Goal: Task Accomplishment & Management: Complete application form

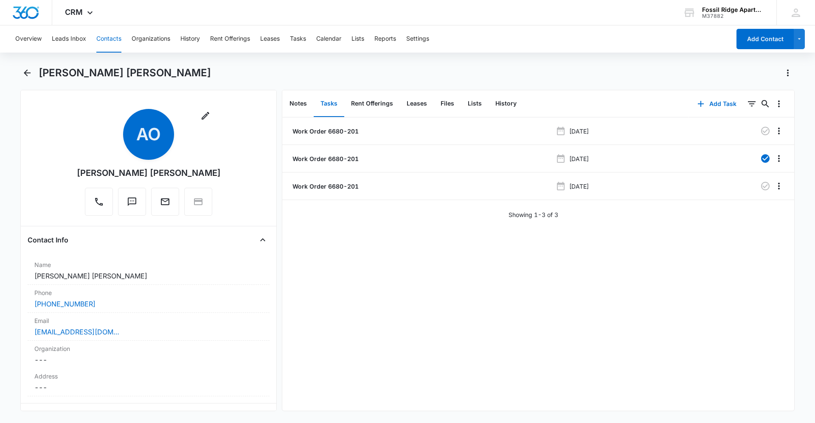
click at [110, 36] on button "Contacts" at bounding box center [108, 38] width 25 height 27
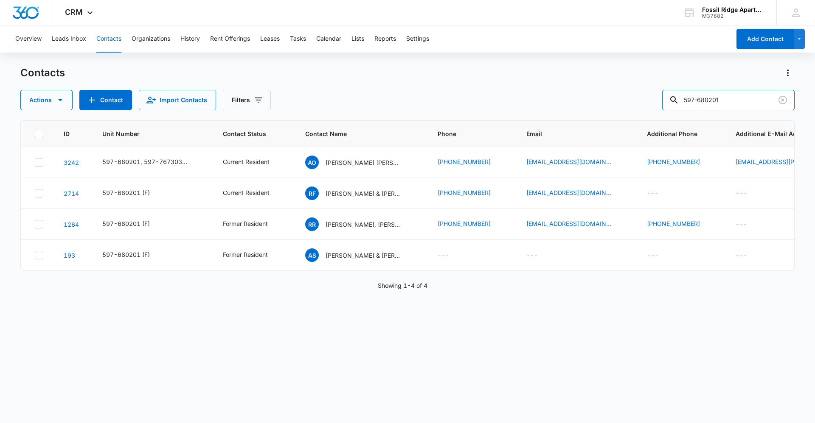
drag, startPoint x: 725, startPoint y: 98, endPoint x: 667, endPoint y: 110, distance: 59.1
click at [668, 116] on div "Contacts Actions Contact Import Contacts Filters 597-680201 ID Unit Number Cont…" at bounding box center [407, 244] width 774 height 356
type input "7020-108"
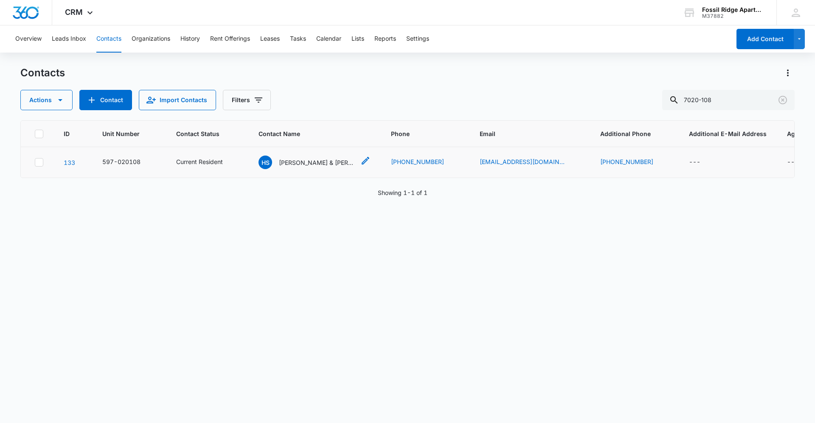
click at [273, 159] on div "HS [PERSON_NAME] & [PERSON_NAME]" at bounding box center [306, 163] width 97 height 14
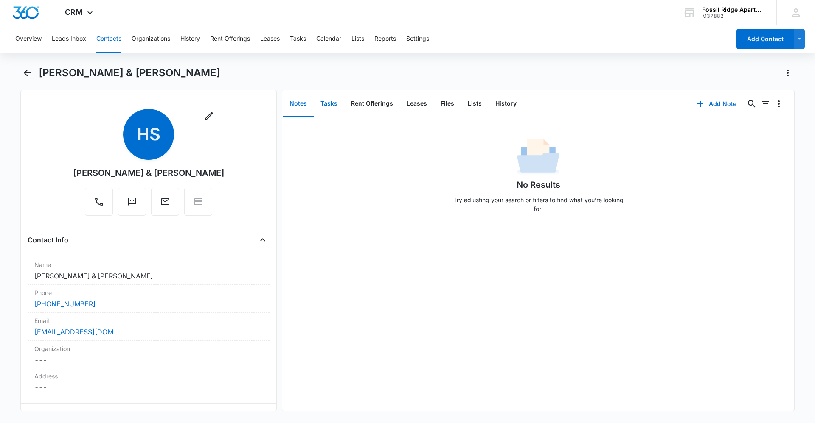
click at [325, 103] on button "Tasks" at bounding box center [329, 104] width 31 height 26
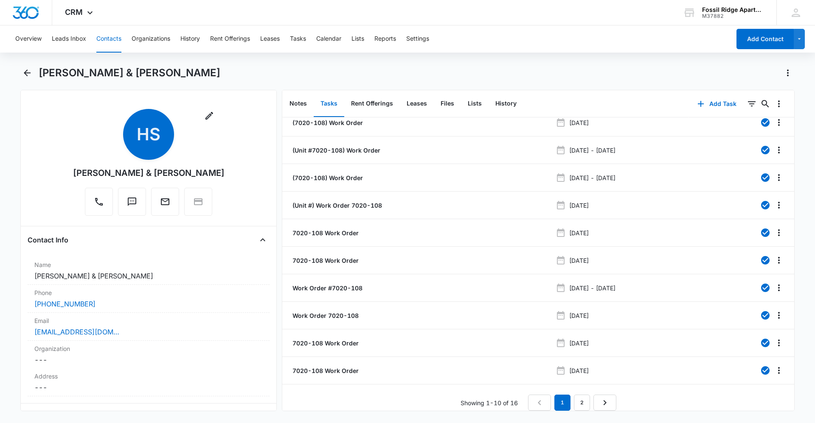
scroll to position [15, 0]
click at [580, 399] on link "2" at bounding box center [582, 403] width 16 height 16
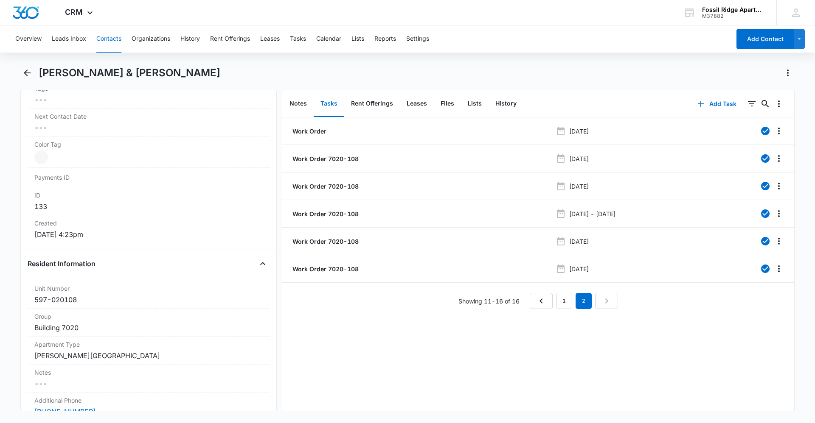
scroll to position [467, 0]
click at [722, 102] on button "Add Task" at bounding box center [717, 104] width 56 height 20
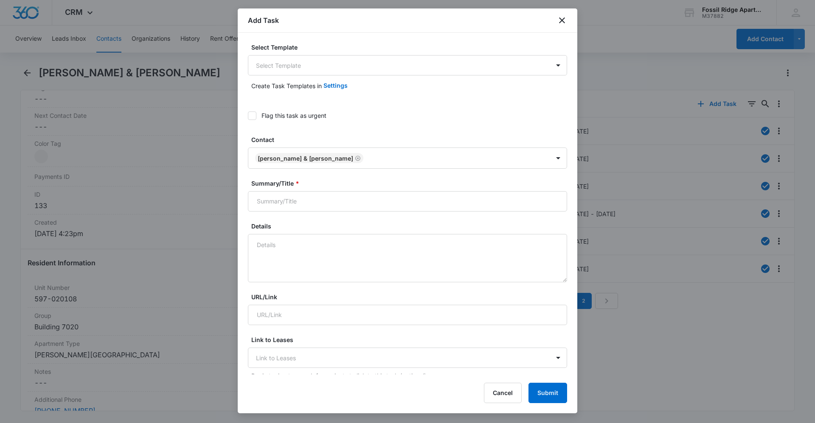
click at [357, 76] on div "Create Task Templates in Settings" at bounding box center [407, 86] width 319 height 20
click at [349, 63] on body "CRM Apps Reputation Websites Forms CRM Email Social Content Ads Intelligence Fi…" at bounding box center [407, 211] width 815 height 423
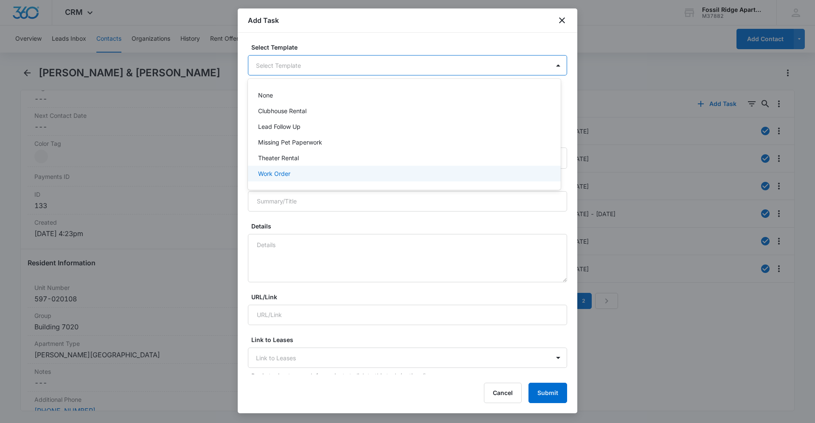
click at [317, 169] on div "Work Order" at bounding box center [404, 174] width 313 height 16
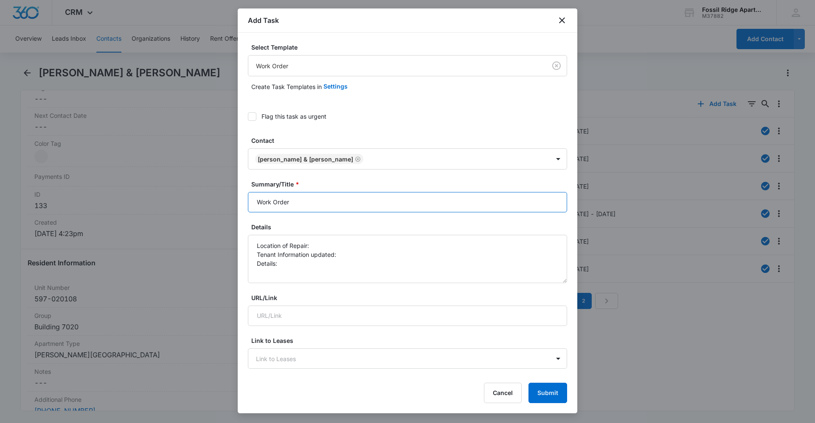
click at [343, 202] on input "Work Order" at bounding box center [407, 202] width 319 height 20
type input "Work Order 7020-108"
click at [333, 239] on textarea "Location of Repair: Tenant Information updated: Details:" at bounding box center [407, 259] width 319 height 48
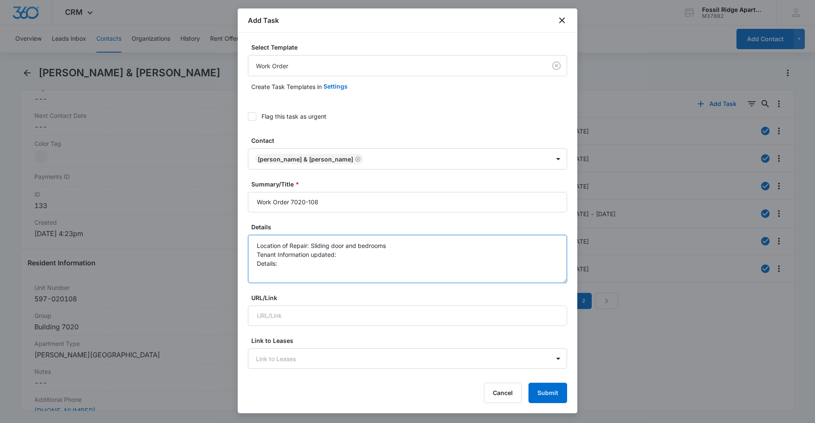
click at [365, 259] on textarea "Location of Repair: Sliding door and bedrooms Tenant Information updated: Detai…" at bounding box center [407, 259] width 319 height 48
click at [334, 268] on textarea "Location of Repair: Sliding door and bedrooms Tenant Information updated: yes D…" at bounding box center [407, 259] width 319 height 48
click at [307, 265] on textarea "Location of Repair: Sliding door and bedrooms Tenant Information updated: yes D…" at bounding box center [407, 259] width 319 height 48
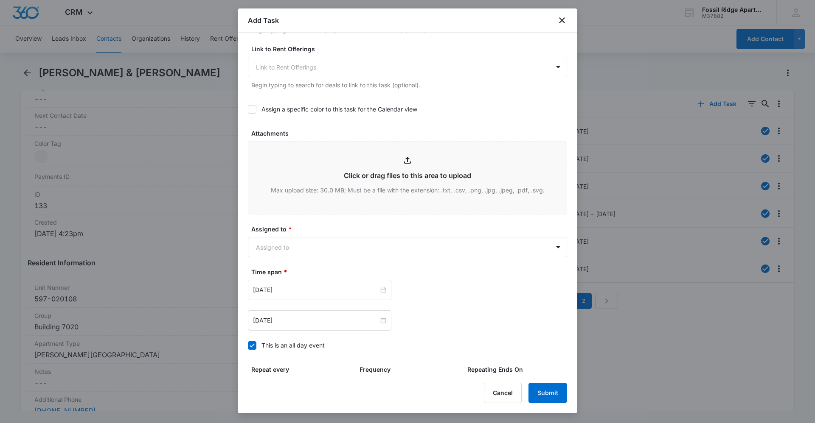
scroll to position [424, 0]
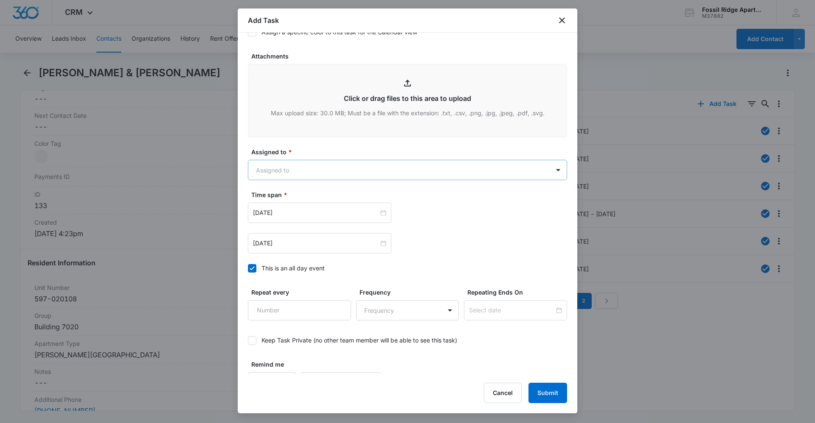
type textarea "Location of Repair: Sliding door and bedrooms Tenant Information updated: yes D…"
click at [278, 176] on body "CRM Apps Reputation Websites Forms CRM Email Social Content Ads Intelligence Fi…" at bounding box center [407, 211] width 815 height 423
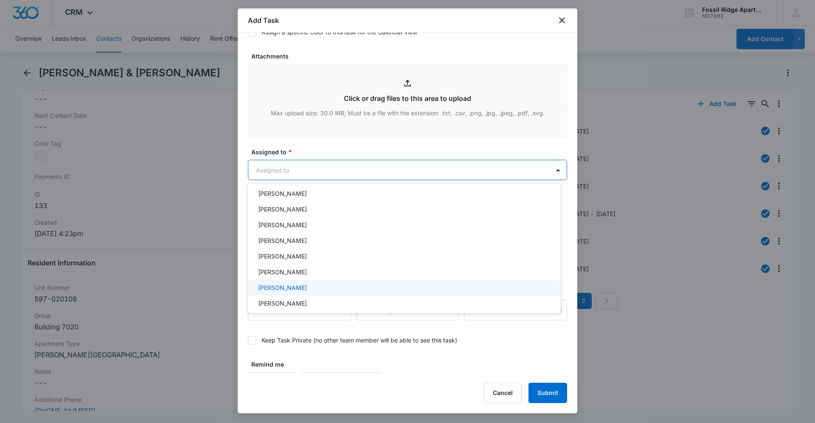
scroll to position [127, 0]
click at [291, 287] on div "[PERSON_NAME]" at bounding box center [404, 293] width 313 height 16
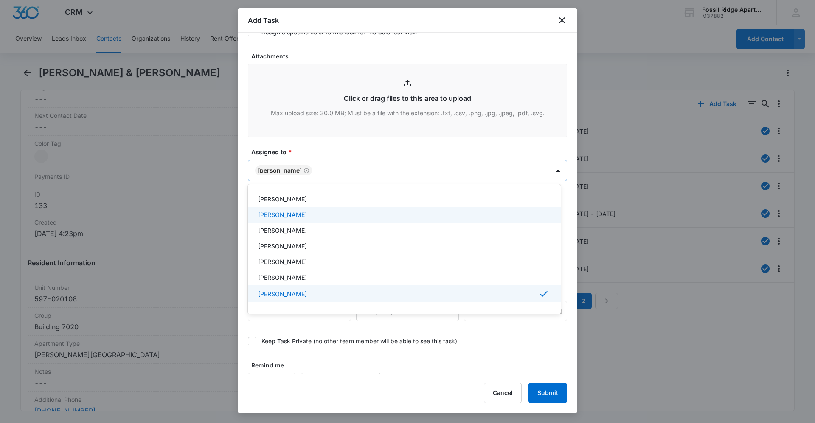
click at [359, 147] on div at bounding box center [407, 211] width 815 height 423
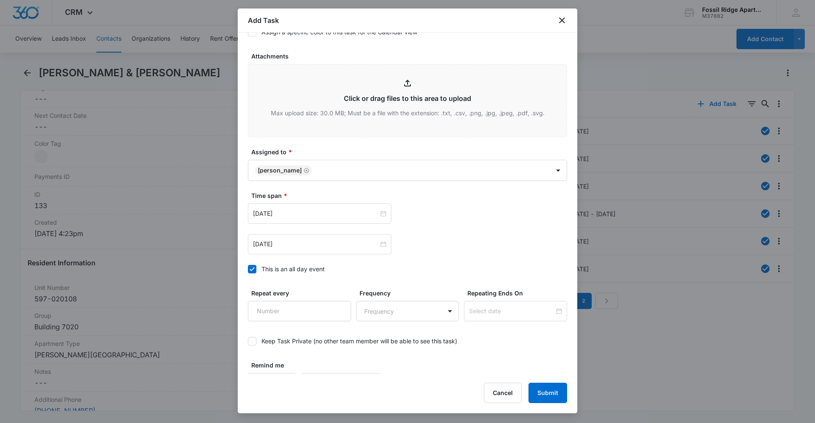
scroll to position [443, 0]
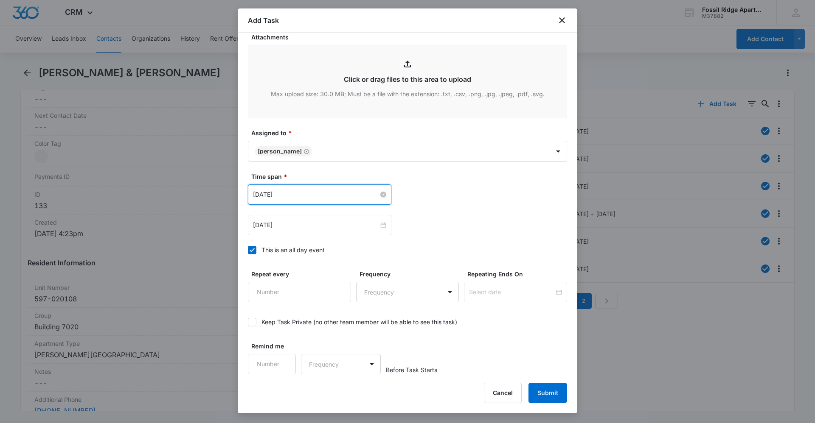
click at [366, 196] on input "[DATE]" at bounding box center [316, 194] width 126 height 9
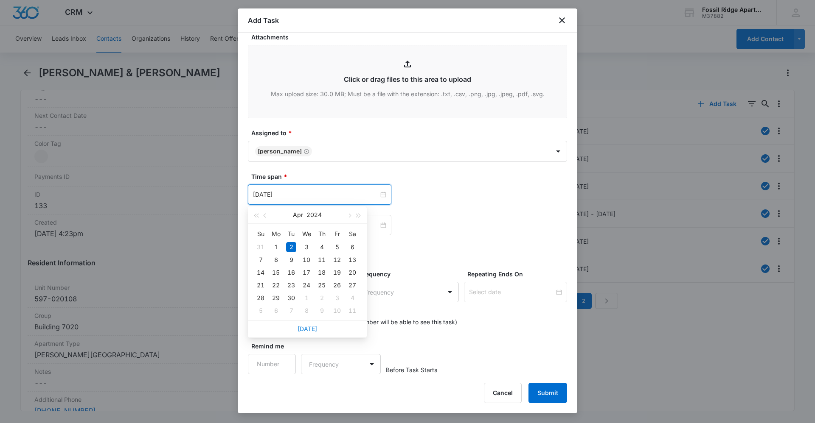
click at [312, 331] on link "[DATE]" at bounding box center [307, 328] width 20 height 7
type input "[DATE]"
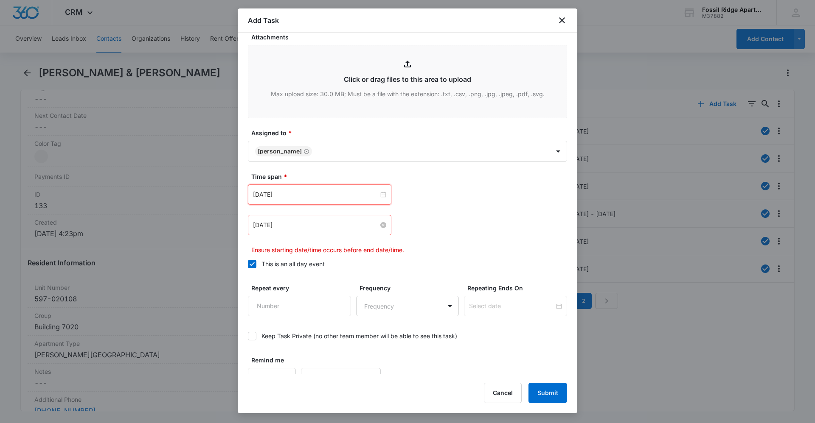
click at [360, 224] on input "[DATE]" at bounding box center [316, 225] width 126 height 9
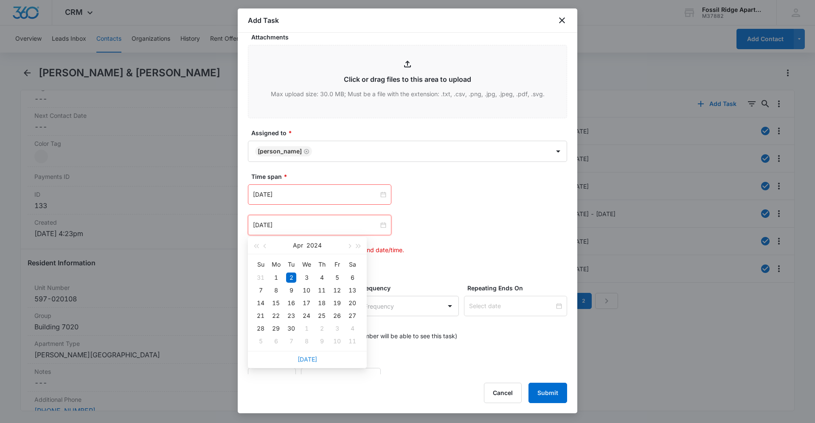
click at [313, 357] on link "[DATE]" at bounding box center [307, 359] width 20 height 7
type input "[DATE]"
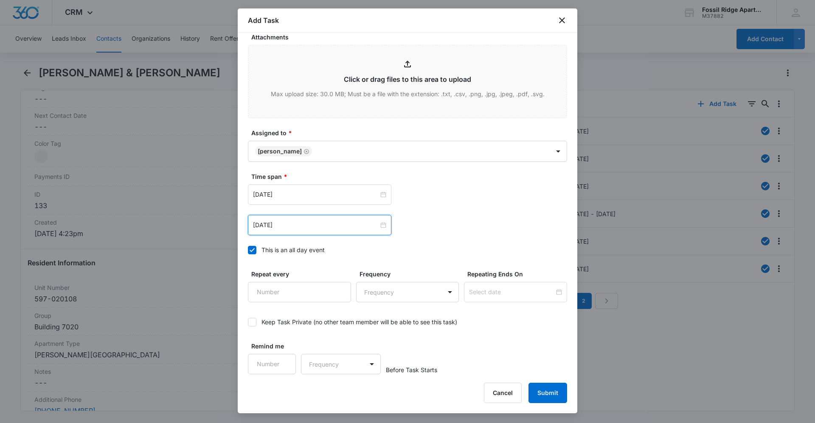
click at [429, 214] on div "[DATE] [DATE] Su Mo Tu We Th Fr Sa 28 29 30 1 2 3 4 5 6 7 8 9 10 11 12 13 14 15…" at bounding box center [407, 210] width 319 height 51
click at [552, 399] on button "Submit" at bounding box center [547, 393] width 39 height 20
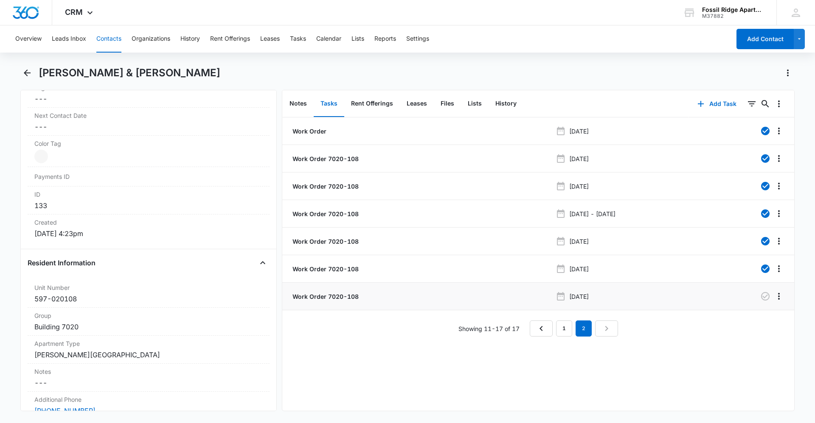
click at [327, 296] on p "Work Order 7020-108" at bounding box center [325, 296] width 68 height 9
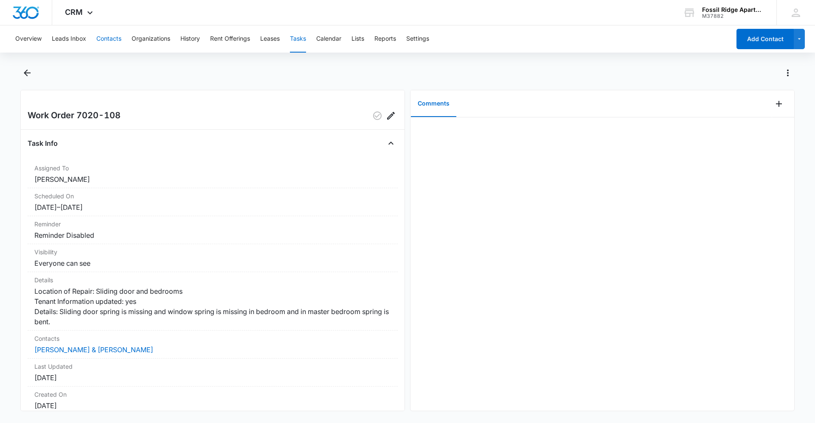
click at [107, 37] on button "Contacts" at bounding box center [108, 38] width 25 height 27
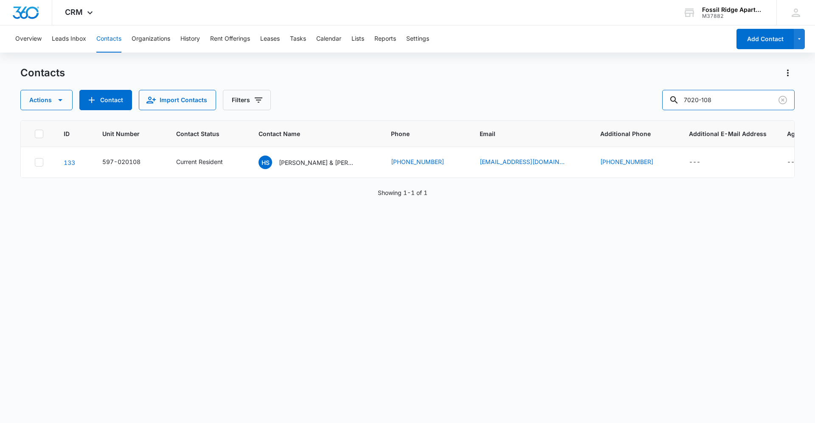
drag, startPoint x: 723, startPoint y: 100, endPoint x: 564, endPoint y: 57, distance: 164.8
click at [581, 67] on div "Contacts Actions Contact Import Contacts Filters 7020-108" at bounding box center [407, 88] width 774 height 44
type input "7120-108"
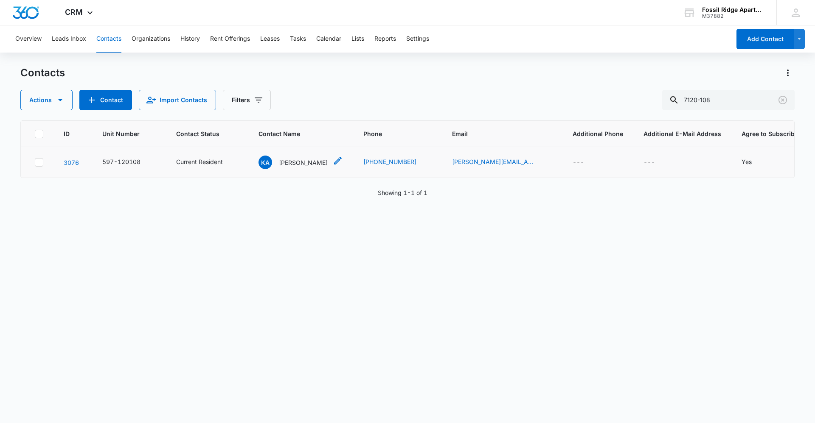
click at [292, 159] on p "[PERSON_NAME]" at bounding box center [303, 162] width 49 height 9
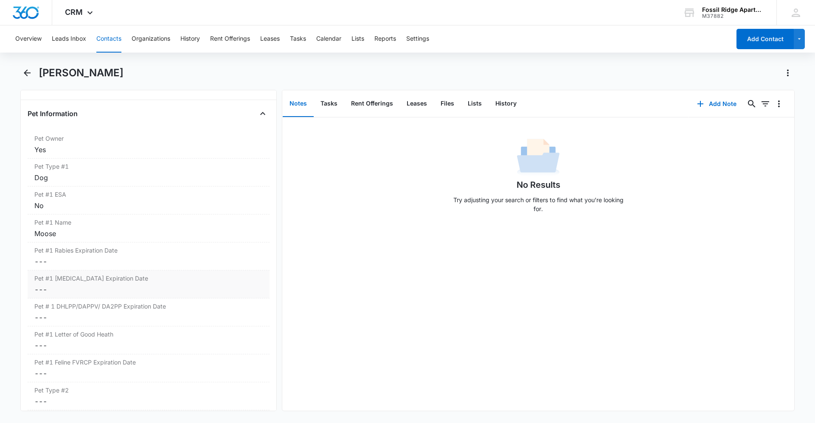
scroll to position [1358, 0]
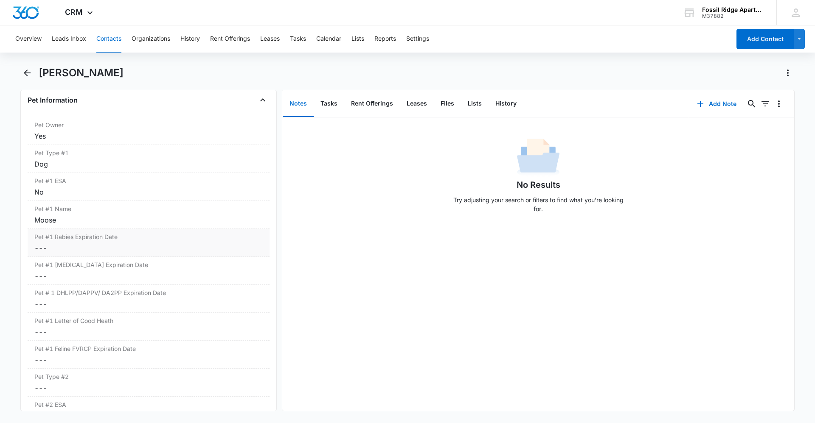
click at [64, 245] on dd "Cancel Save Changes ---" at bounding box center [148, 248] width 228 height 10
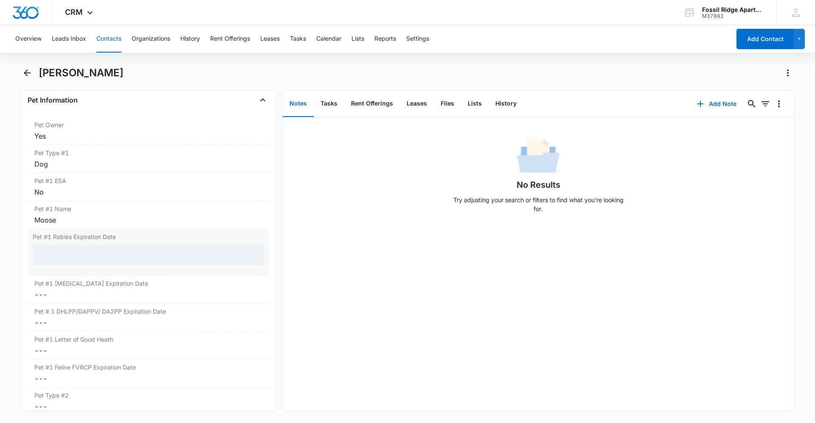
click at [68, 253] on div at bounding box center [149, 255] width 232 height 20
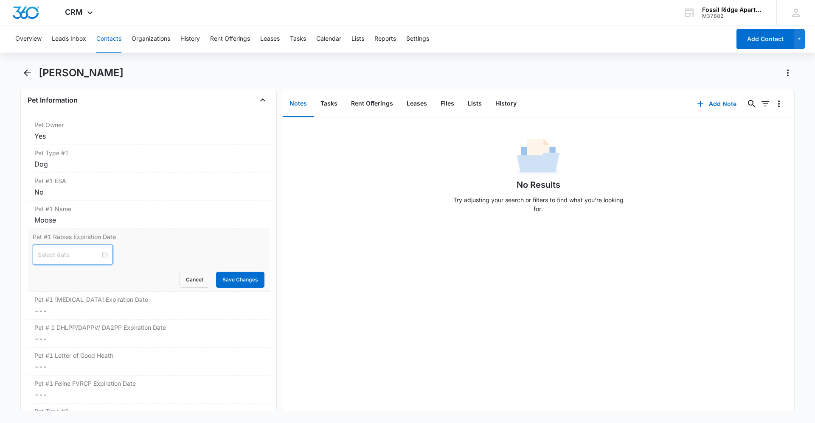
click at [72, 253] on input at bounding box center [69, 254] width 62 height 9
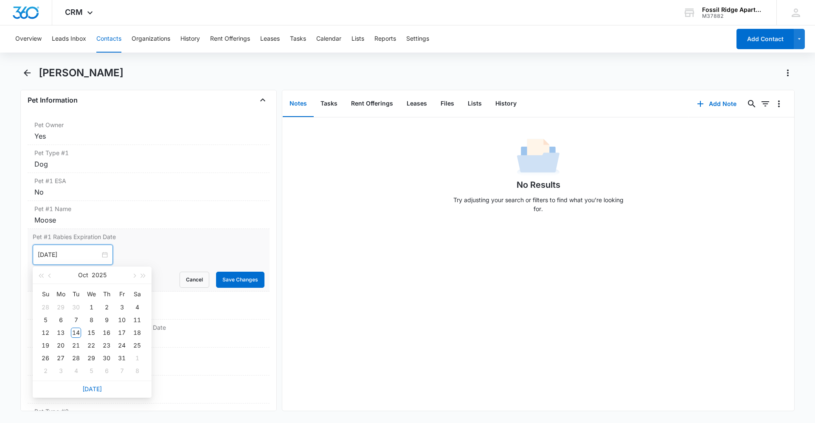
type input "[DATE]"
click at [151, 249] on div "[DATE] Su Mo Tu We Th Fr Sa 28 29 30 1 2 3 4 5 6 7 8 9 10 11 12 13 14 15 16 17 …" at bounding box center [149, 255] width 232 height 20
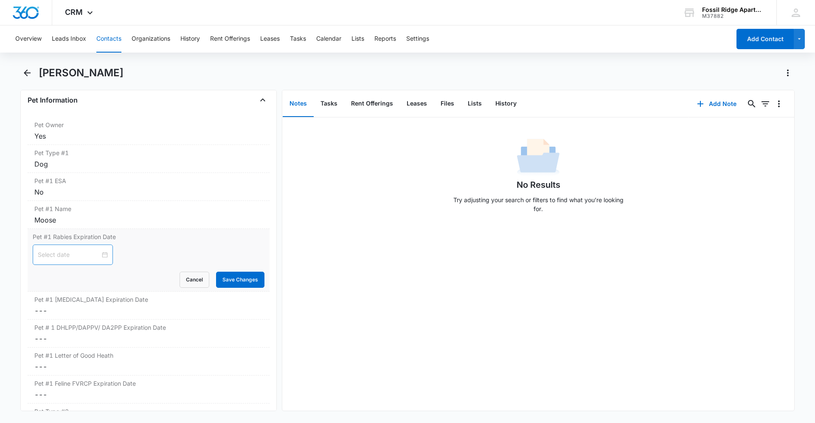
click at [42, 250] on div at bounding box center [73, 255] width 80 height 20
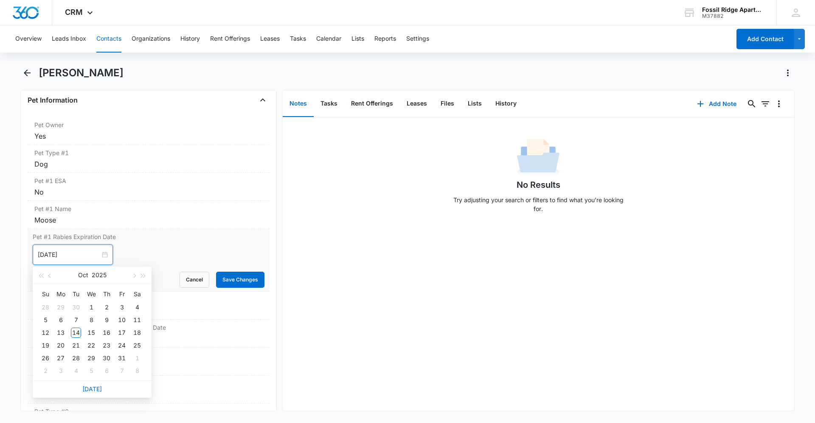
click at [70, 258] on input "[DATE]" at bounding box center [69, 254] width 62 height 9
click at [82, 252] on input "[DATE]" at bounding box center [69, 254] width 62 height 9
type input "[DATE]"
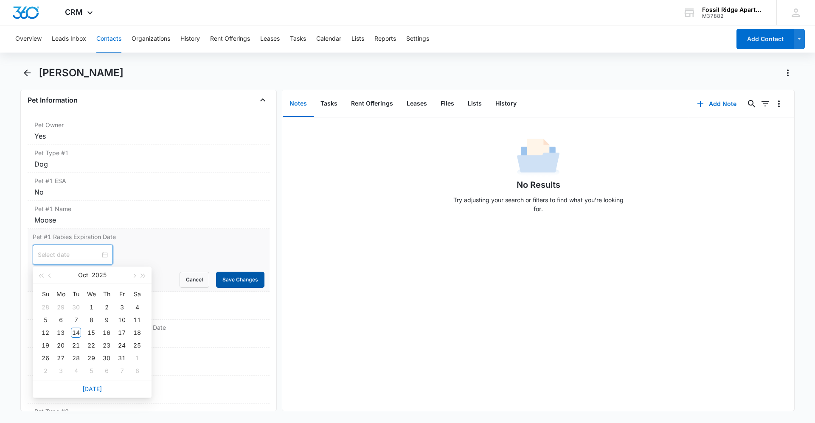
click at [227, 277] on button "Save Changes" at bounding box center [240, 280] width 48 height 16
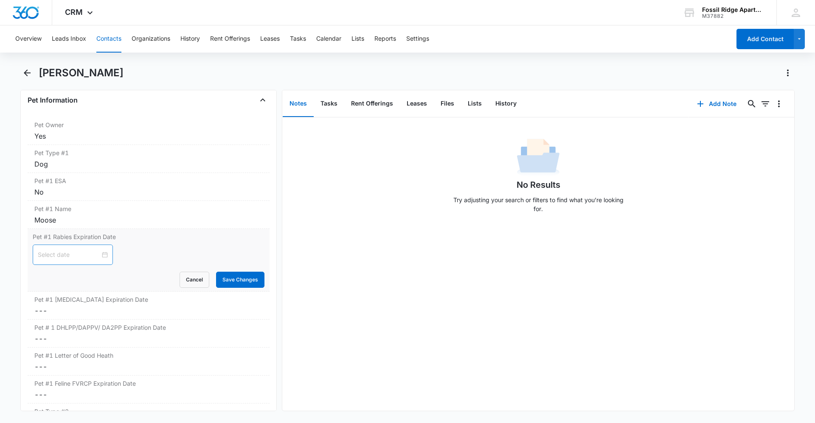
click at [60, 264] on div at bounding box center [73, 255] width 80 height 20
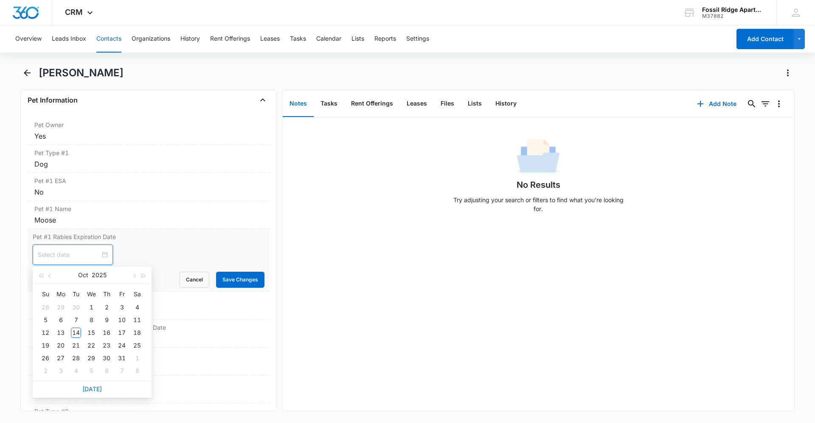
click at [62, 257] on input at bounding box center [69, 254] width 62 height 9
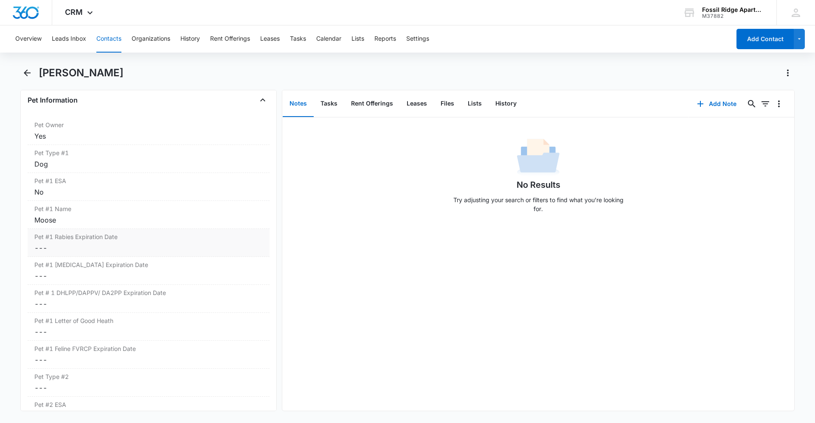
click at [73, 250] on dd "Cancel Save Changes ---" at bounding box center [148, 248] width 228 height 10
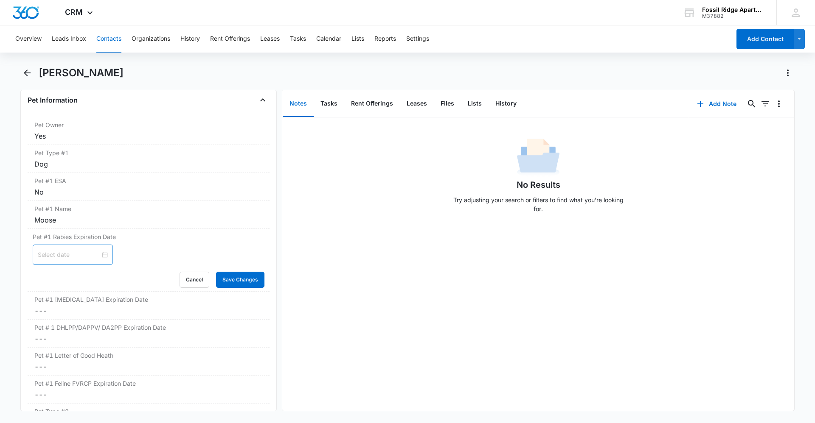
click at [62, 259] on input at bounding box center [69, 254] width 62 height 9
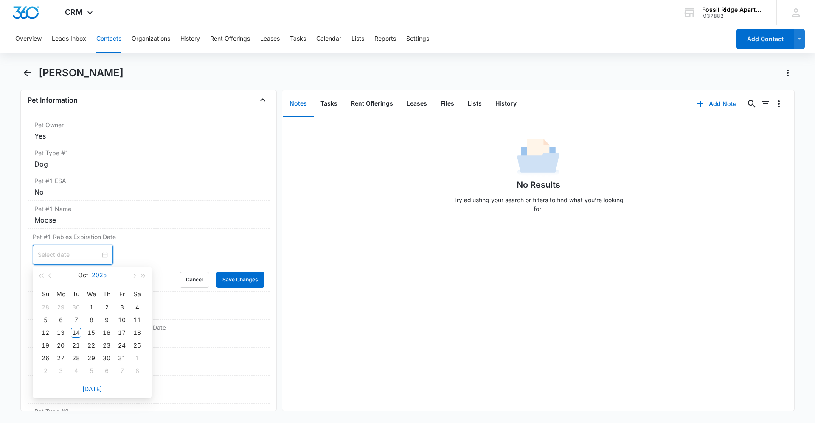
click at [100, 276] on button "2025" at bounding box center [99, 275] width 15 height 17
type input "[DATE]"
click at [57, 380] on div "2028" at bounding box center [54, 382] width 25 height 10
type input "[DATE]"
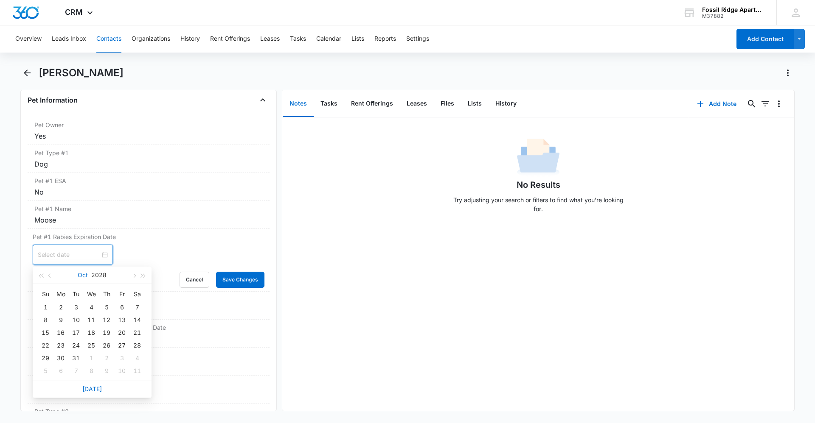
click at [82, 276] on button "Oct" at bounding box center [83, 275] width 10 height 17
type input "[DATE]"
click at [87, 300] on div "Feb" at bounding box center [91, 298] width 25 height 10
type input "[DATE]"
click at [59, 334] on div "14" at bounding box center [61, 333] width 10 height 10
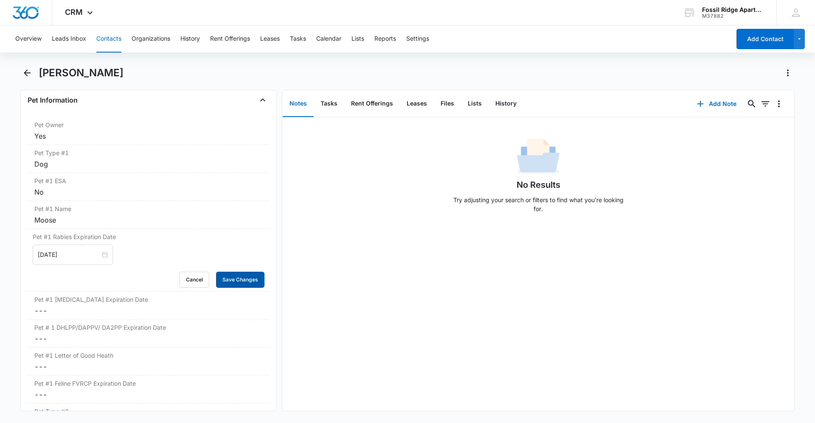
click at [236, 286] on button "Save Changes" at bounding box center [240, 280] width 48 height 16
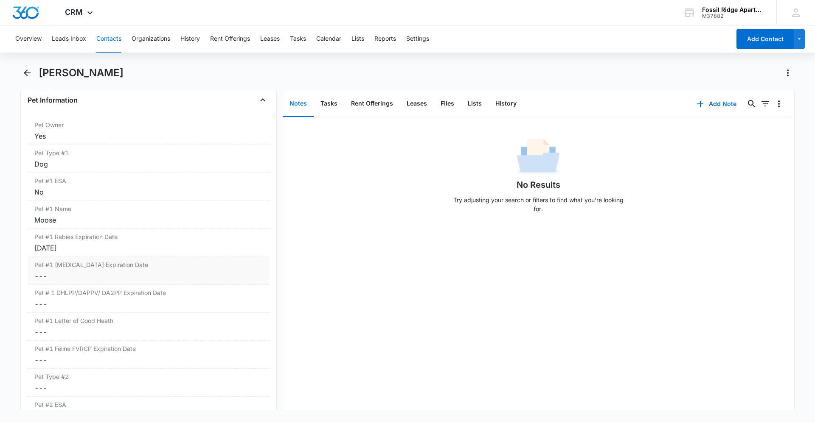
drag, startPoint x: 84, startPoint y: 271, endPoint x: 85, endPoint y: 266, distance: 4.8
click at [84, 271] on div "Pet #1 [MEDICAL_DATA] Expiration Date Cancel Save Changes ---" at bounding box center [149, 271] width 242 height 28
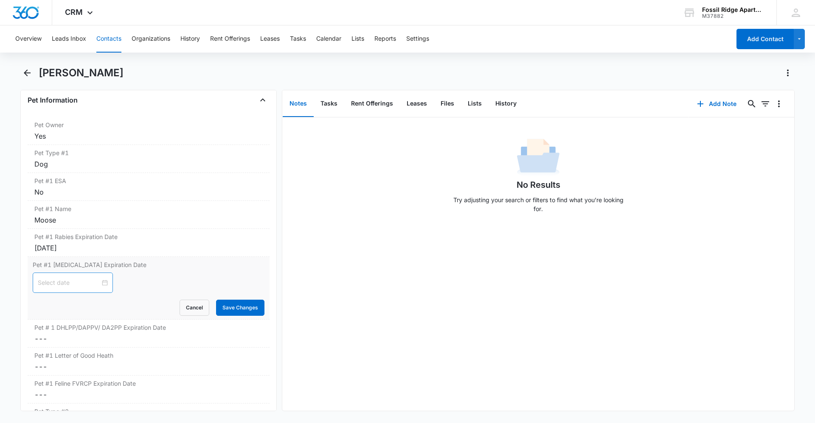
click at [99, 280] on div at bounding box center [73, 282] width 70 height 9
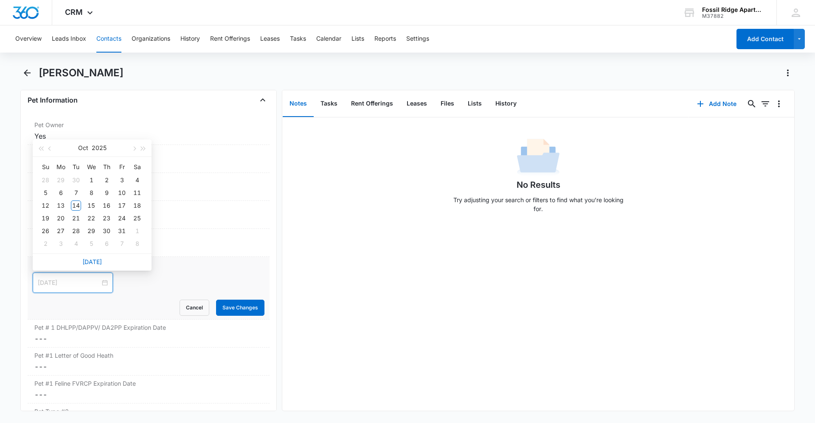
type input "[DATE]"
click at [80, 147] on button "Oct" at bounding box center [83, 148] width 10 height 17
click at [92, 179] on td "Feb" at bounding box center [91, 173] width 37 height 28
type input "[DATE]"
click at [122, 207] on div "14" at bounding box center [122, 206] width 10 height 10
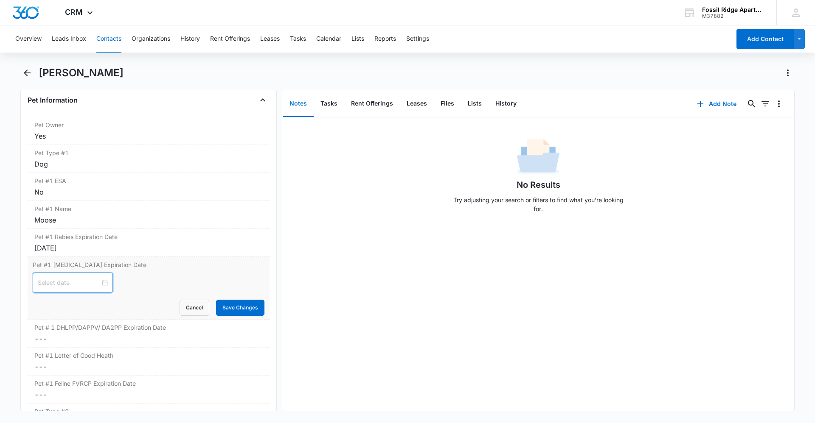
click at [97, 284] on div at bounding box center [73, 282] width 70 height 9
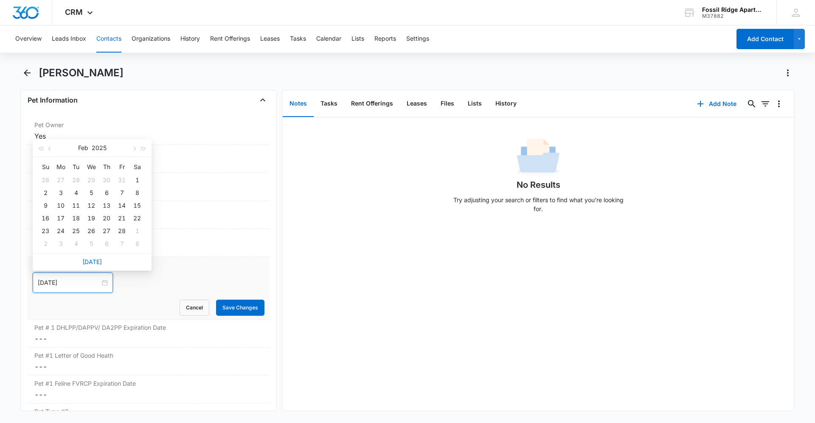
type input "[DATE]"
click at [96, 146] on button "2025" at bounding box center [99, 148] width 15 height 17
click at [82, 234] on td "2026" at bounding box center [91, 229] width 37 height 28
type input "[DATE]"
click at [131, 189] on td "14" at bounding box center [136, 193] width 15 height 13
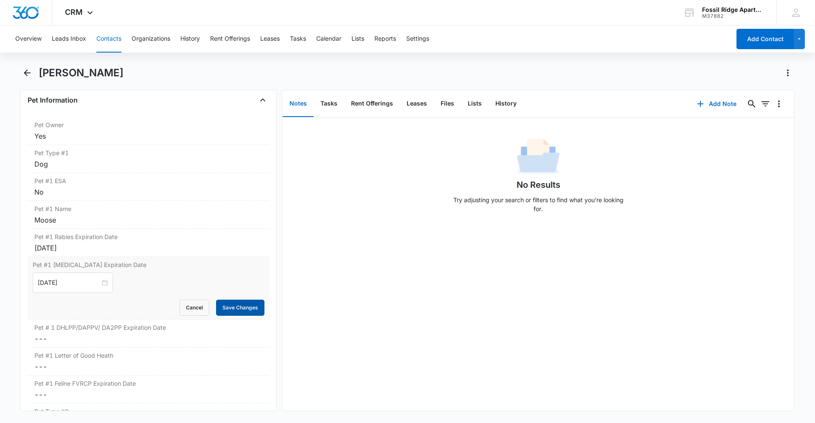
click at [225, 314] on button "Save Changes" at bounding box center [240, 308] width 48 height 16
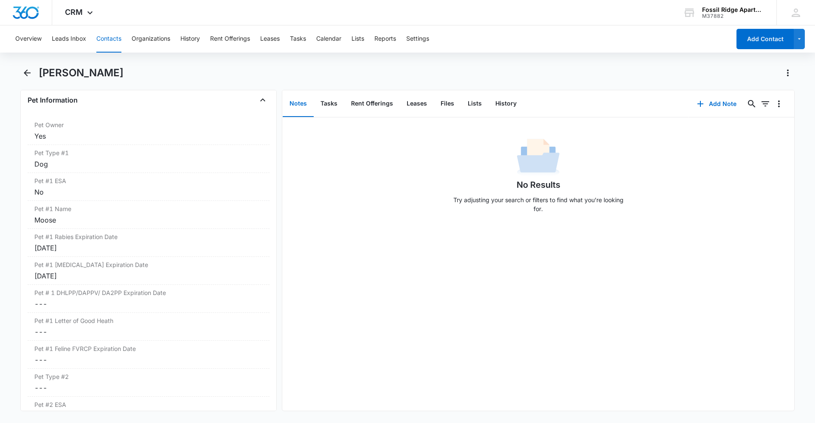
click at [104, 34] on button "Contacts" at bounding box center [108, 38] width 25 height 27
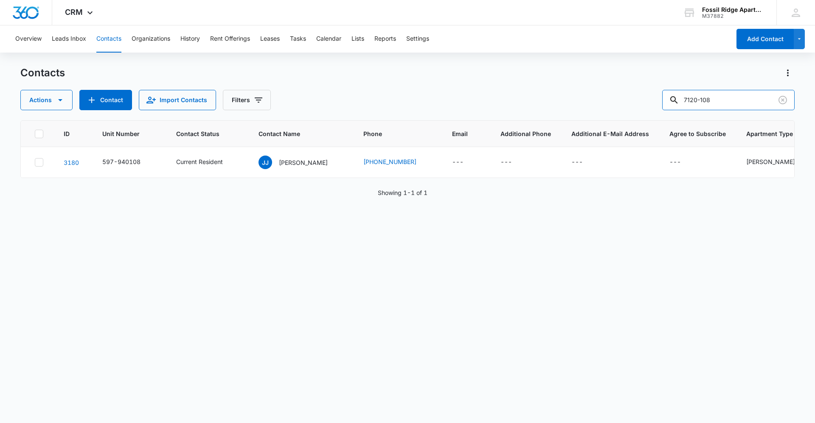
drag, startPoint x: 733, startPoint y: 97, endPoint x: 645, endPoint y: 80, distance: 89.0
click at [645, 80] on div "Contacts Actions Contact Import Contacts Filters 7120-108" at bounding box center [407, 88] width 774 height 44
type input "7000-204"
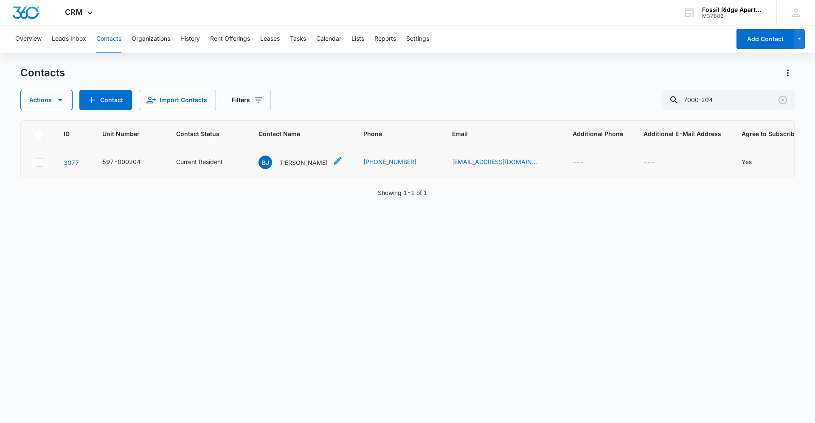
click at [290, 160] on p "[PERSON_NAME]" at bounding box center [303, 162] width 49 height 9
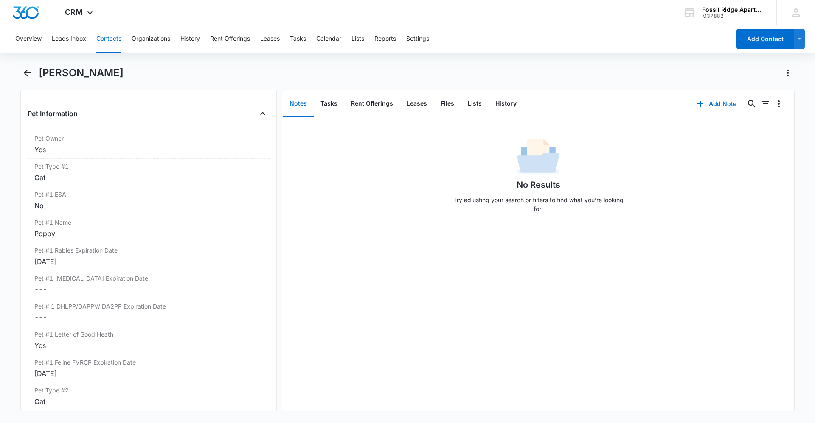
scroll to position [1358, 0]
click at [78, 257] on div "[DATE]" at bounding box center [148, 258] width 228 height 10
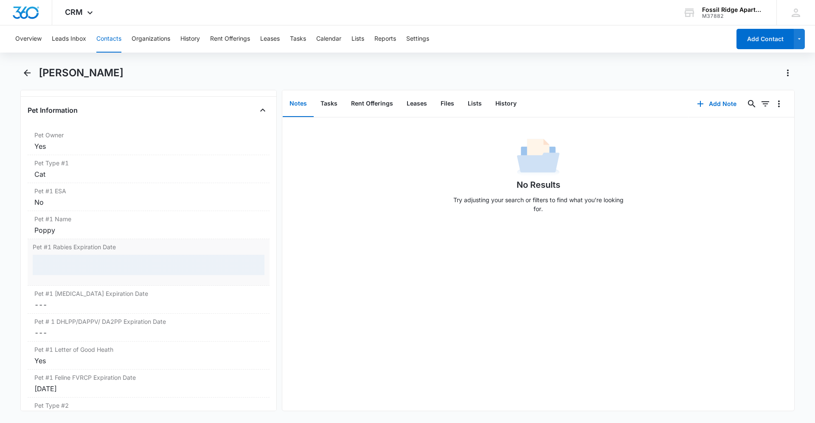
drag, startPoint x: 83, startPoint y: 257, endPoint x: 90, endPoint y: 256, distance: 6.8
click at [84, 256] on div at bounding box center [149, 265] width 232 height 20
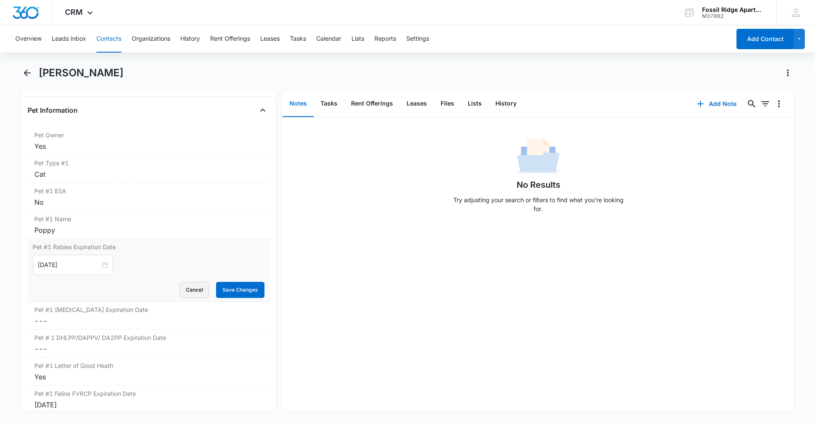
click at [192, 291] on button "Cancel" at bounding box center [194, 290] width 30 height 16
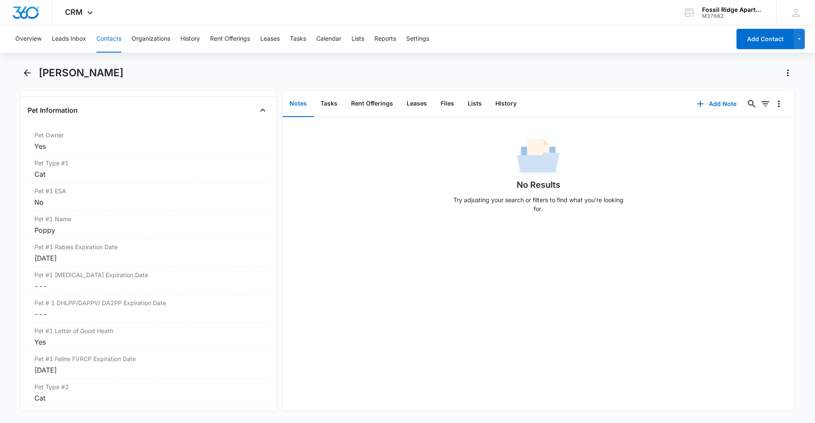
click at [117, 42] on button "Contacts" at bounding box center [108, 38] width 25 height 27
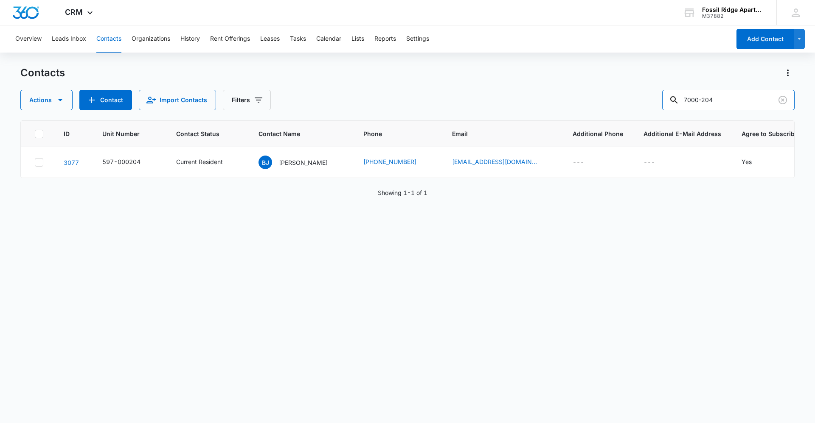
drag, startPoint x: 733, startPoint y: 100, endPoint x: 545, endPoint y: 48, distance: 194.6
click at [547, 50] on div "Overview Leads Inbox Contacts Organizations History Rent Offerings Leases Tasks…" at bounding box center [407, 223] width 815 height 397
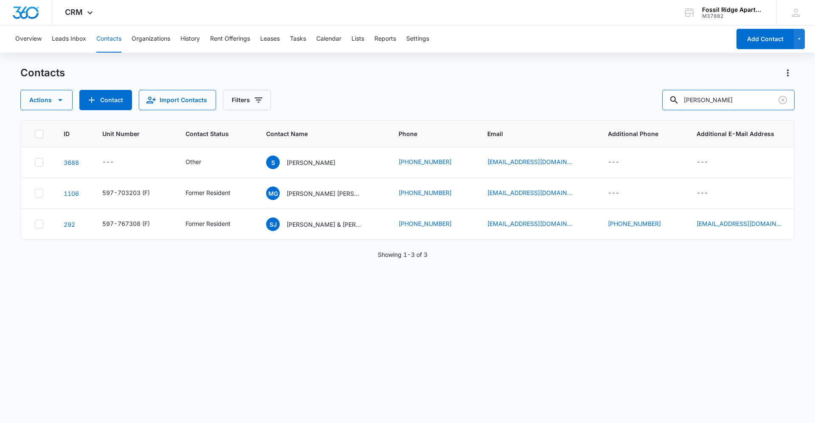
type input "[PERSON_NAME]"
drag, startPoint x: 732, startPoint y: 85, endPoint x: 672, endPoint y: 84, distance: 60.7
click at [668, 82] on div "Contacts Actions Contact Import Contacts Filters [PERSON_NAME]" at bounding box center [407, 88] width 774 height 44
drag, startPoint x: 725, startPoint y: 89, endPoint x: 725, endPoint y: 95, distance: 6.4
click at [725, 93] on div "Contacts Actions Contact Import Contacts Filters [PERSON_NAME]" at bounding box center [407, 88] width 774 height 44
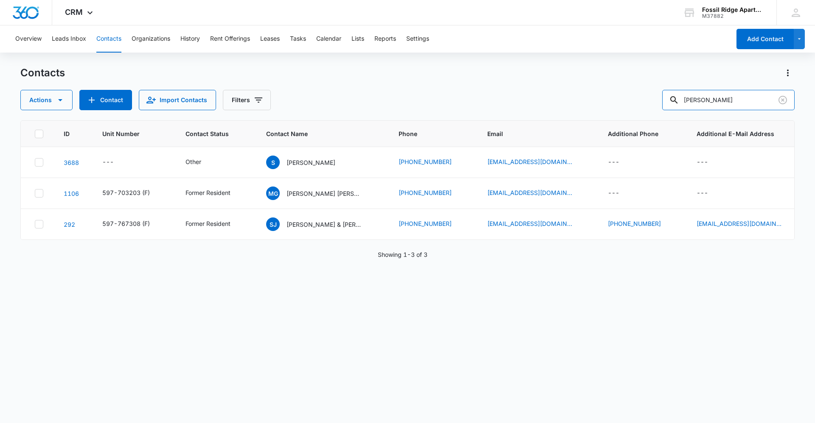
drag, startPoint x: 725, startPoint y: 96, endPoint x: 500, endPoint y: 62, distance: 227.1
click at [501, 61] on div "Overview Leads Inbox Contacts Organizations History Rent Offerings Leases Tasks…" at bounding box center [407, 223] width 815 height 397
type input "7"
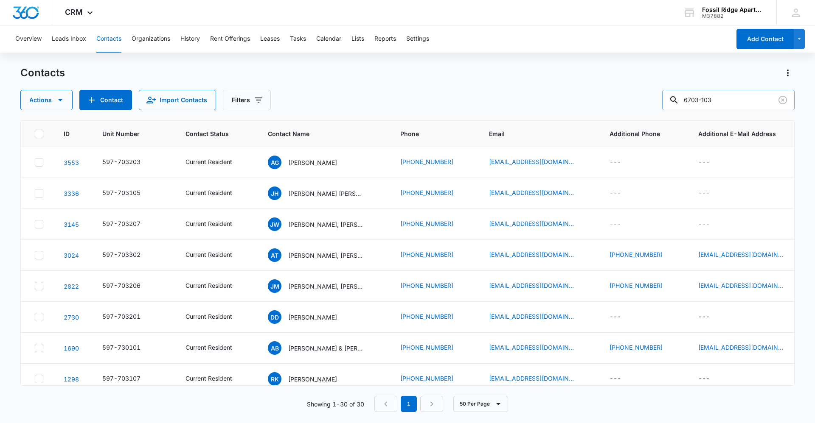
click at [709, 101] on input "6703-103" at bounding box center [728, 100] width 132 height 20
type input "597-703103"
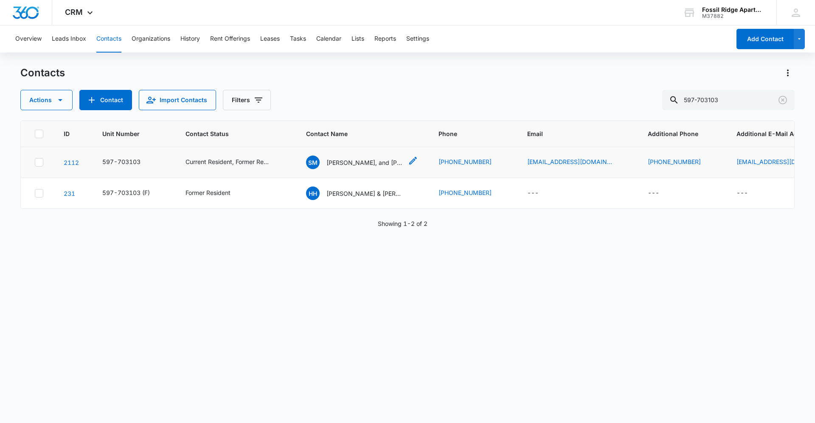
click at [353, 165] on p "[PERSON_NAME], and [PERSON_NAME] [PERSON_NAME]" at bounding box center [364, 162] width 76 height 9
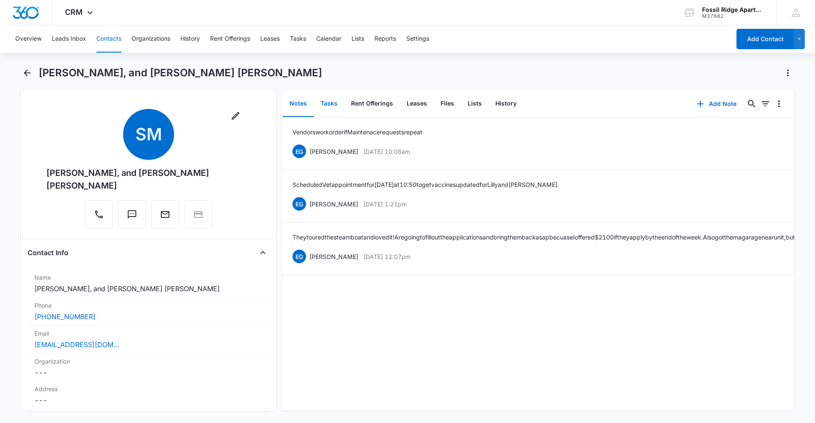
click at [326, 108] on button "Tasks" at bounding box center [329, 104] width 31 height 26
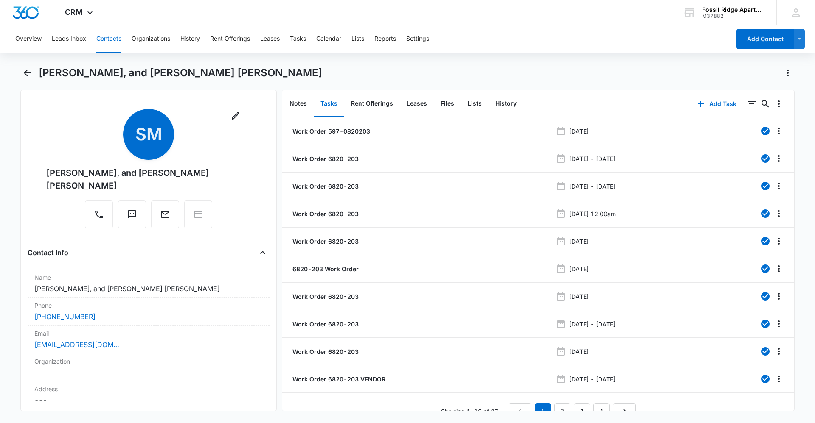
scroll to position [15, 0]
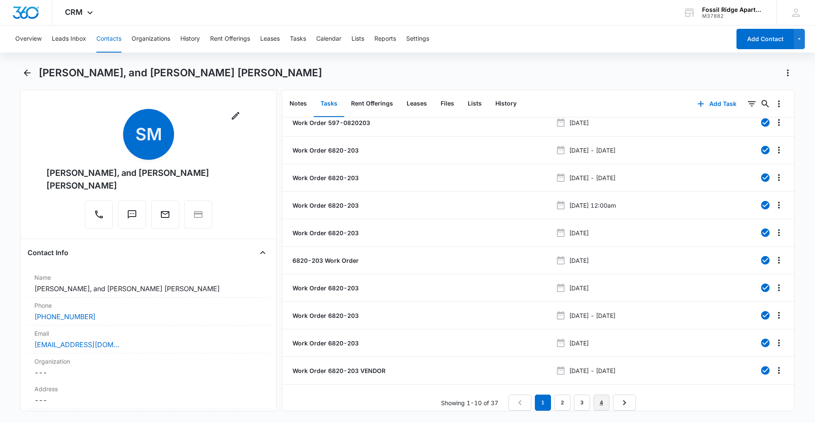
click at [593, 400] on link "4" at bounding box center [601, 403] width 16 height 16
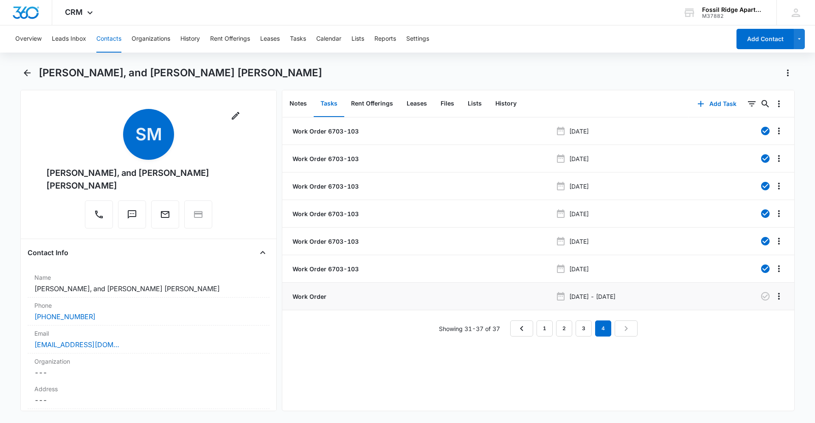
click at [311, 294] on p "Work Order" at bounding box center [309, 296] width 36 height 9
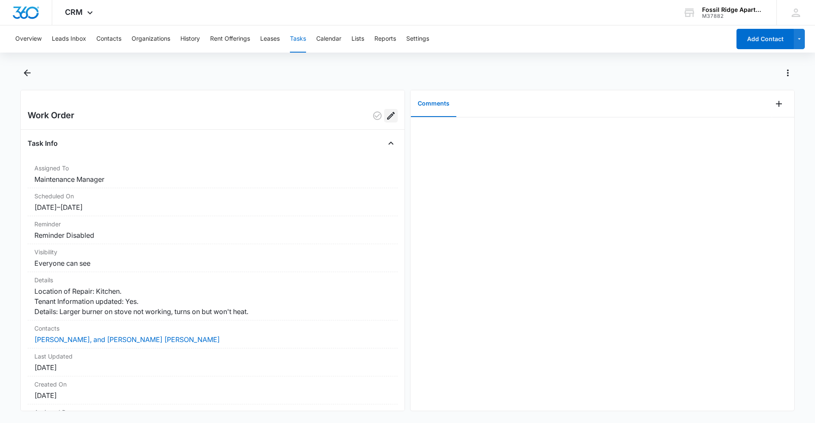
click at [386, 114] on icon "Edit" at bounding box center [391, 116] width 10 height 10
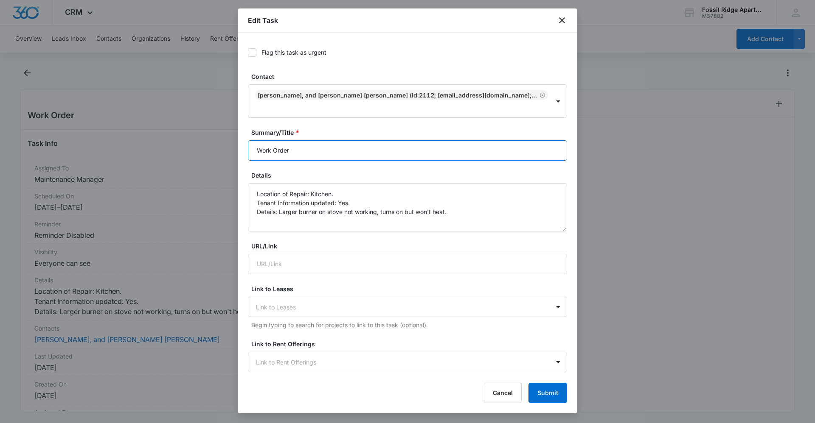
click at [319, 149] on input "Work Order" at bounding box center [407, 150] width 319 height 20
click at [558, 19] on icon "close" at bounding box center [562, 20] width 10 height 10
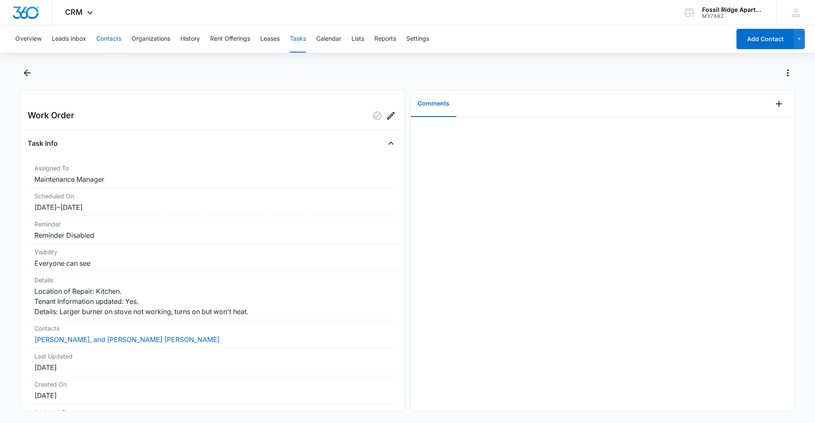
click at [104, 34] on button "Contacts" at bounding box center [108, 38] width 25 height 27
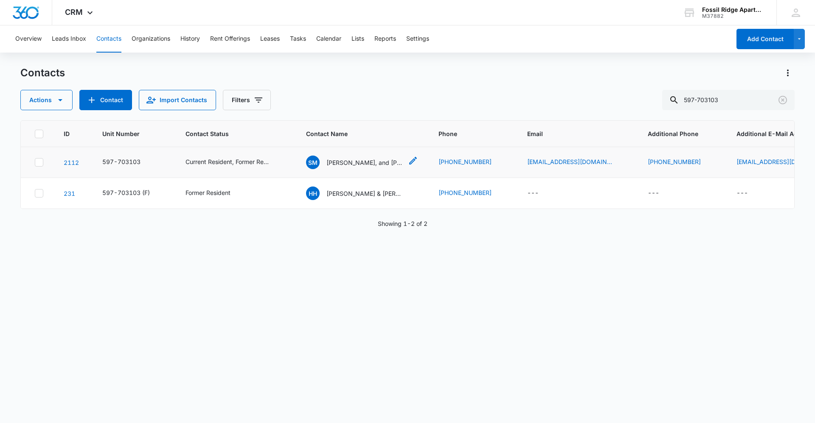
click at [365, 161] on p "[PERSON_NAME], and [PERSON_NAME] [PERSON_NAME]" at bounding box center [364, 162] width 76 height 9
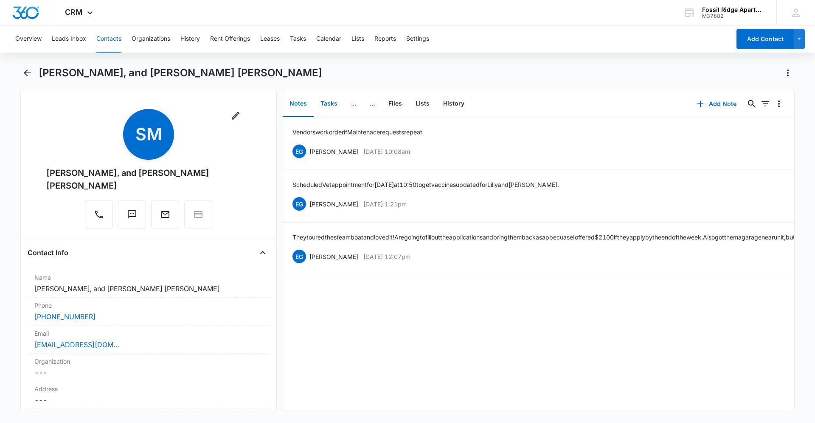
click at [328, 106] on button "Tasks" at bounding box center [329, 104] width 31 height 26
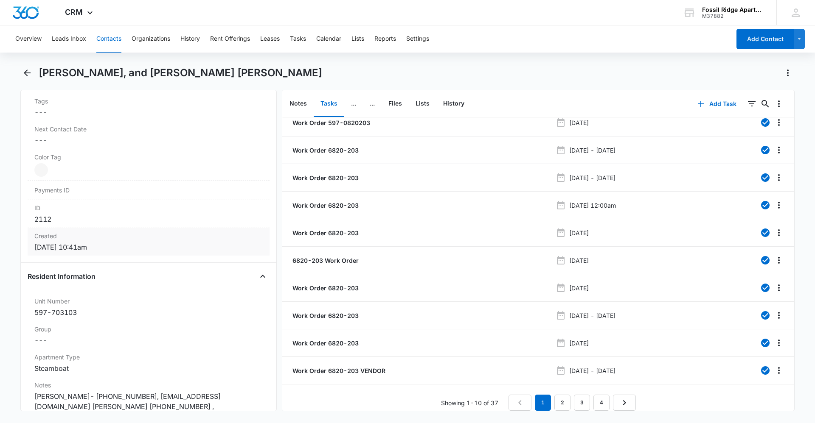
scroll to position [467, 0]
click at [598, 395] on link "4" at bounding box center [601, 403] width 16 height 16
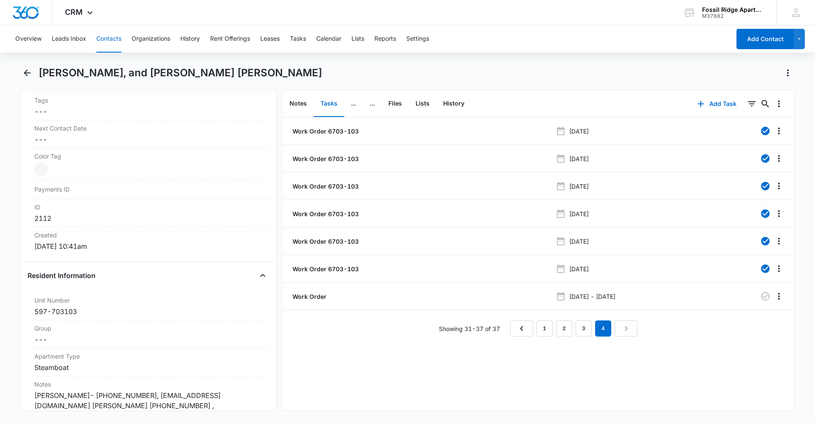
scroll to position [0, 0]
click at [303, 298] on p "Work Order" at bounding box center [309, 296] width 36 height 9
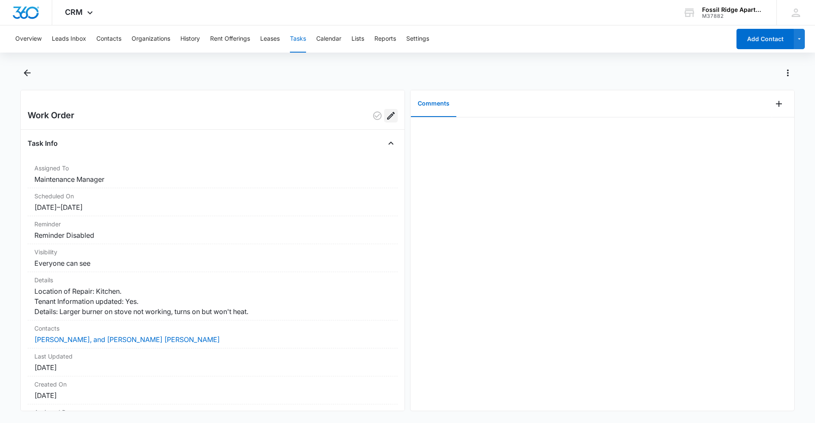
click at [386, 112] on icon "Edit" at bounding box center [391, 116] width 10 height 10
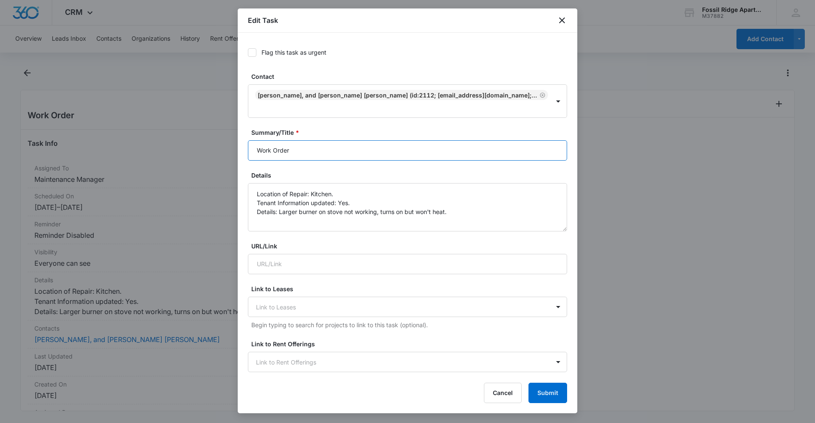
click at [308, 143] on input "Work Order" at bounding box center [407, 150] width 319 height 20
type input "Work Order 6703-103"
click at [528, 383] on button "Submit" at bounding box center [547, 393] width 39 height 20
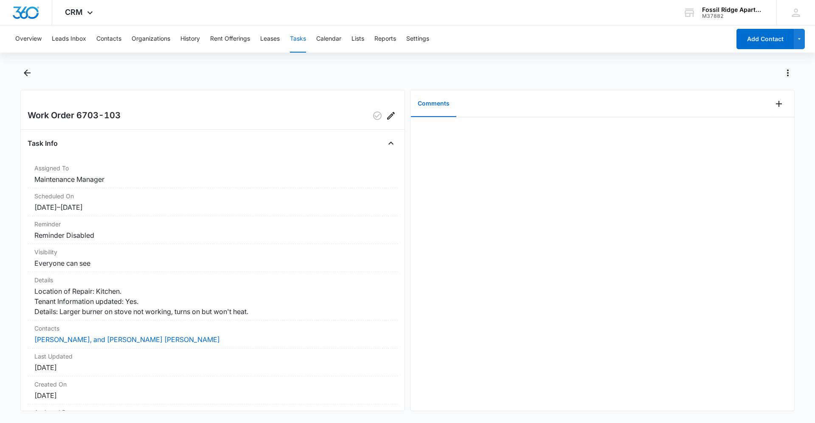
drag, startPoint x: 199, startPoint y: 74, endPoint x: 220, endPoint y: 63, distance: 24.1
click at [199, 74] on div at bounding box center [417, 73] width 756 height 14
click at [97, 46] on button "Contacts" at bounding box center [108, 38] width 25 height 27
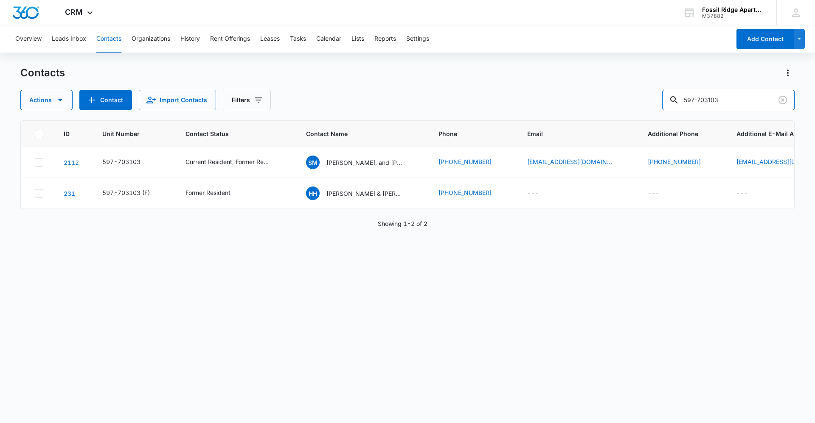
drag, startPoint x: 728, startPoint y: 109, endPoint x: 638, endPoint y: 109, distance: 90.4
click at [637, 108] on div "Actions Contact Import Contacts Filters 597-703103" at bounding box center [407, 100] width 774 height 20
type input "S"
